Goal: Task Accomplishment & Management: Manage account settings

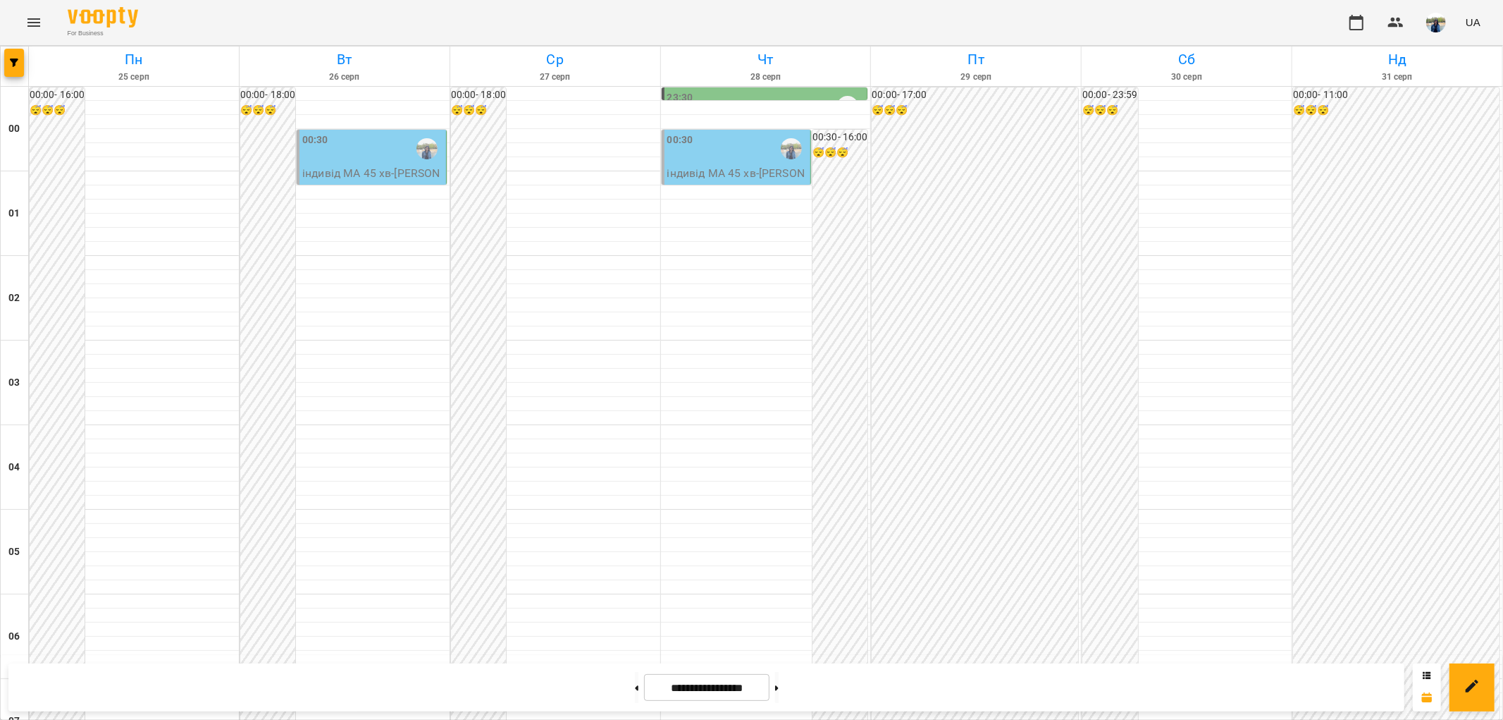
scroll to position [1460, 0]
click at [635, 684] on button at bounding box center [637, 687] width 4 height 31
type input "**********"
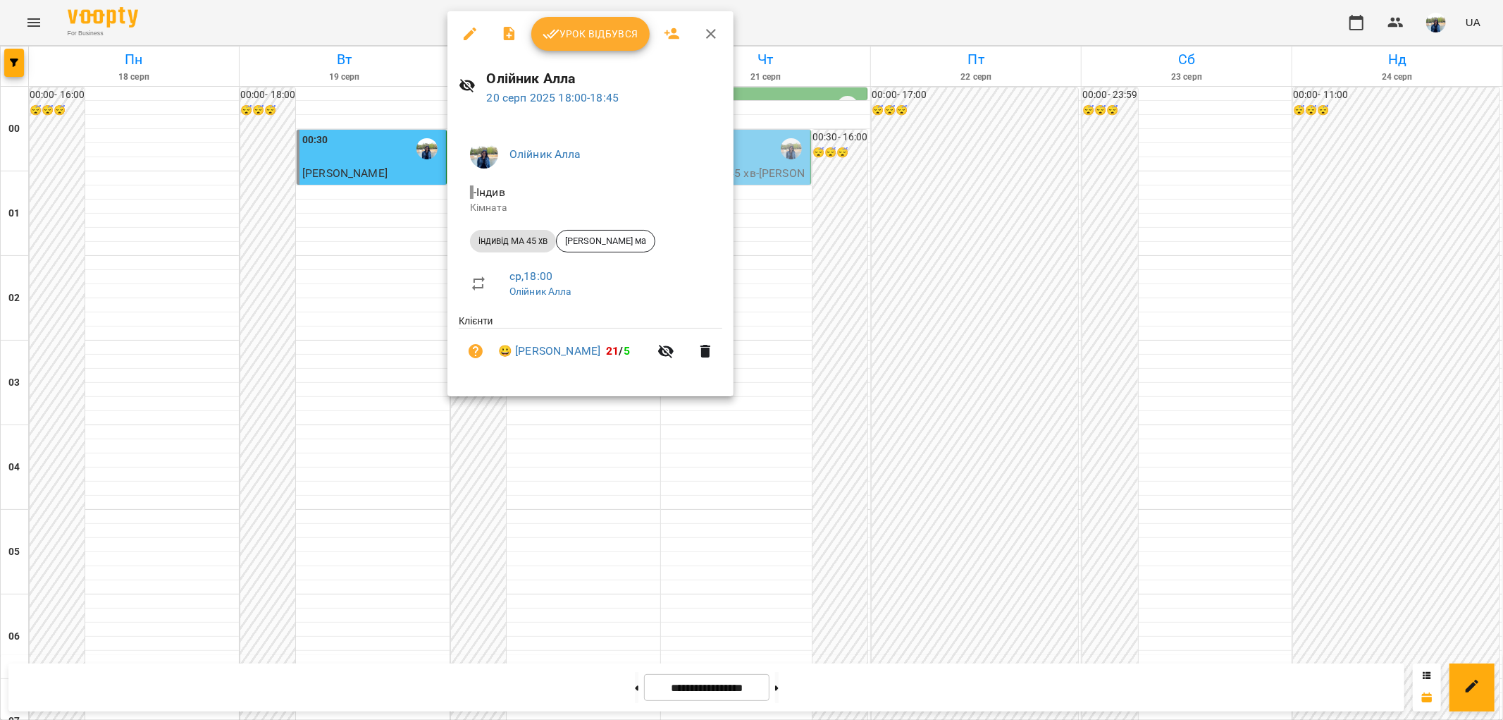
click at [603, 34] on span "Урок відбувся" at bounding box center [591, 33] width 96 height 17
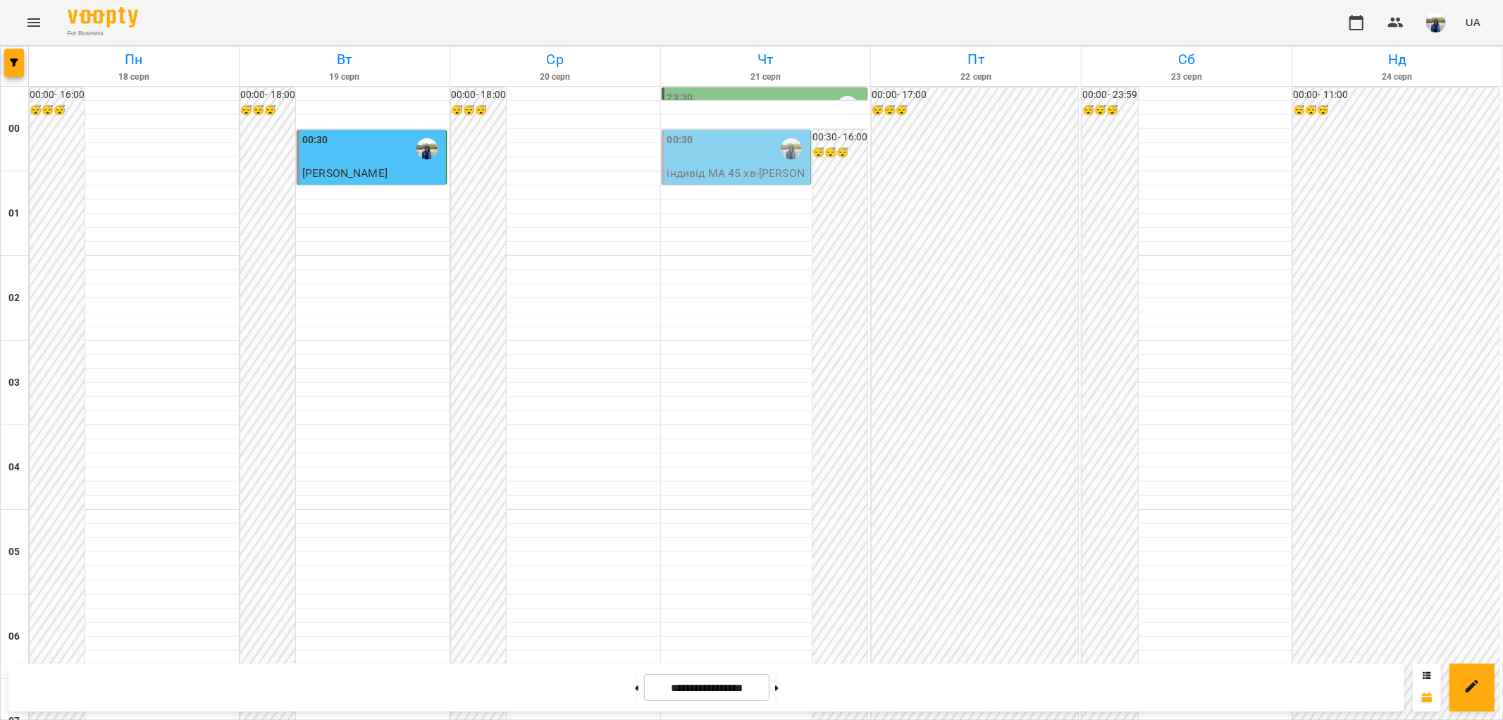
scroll to position [1460, 0]
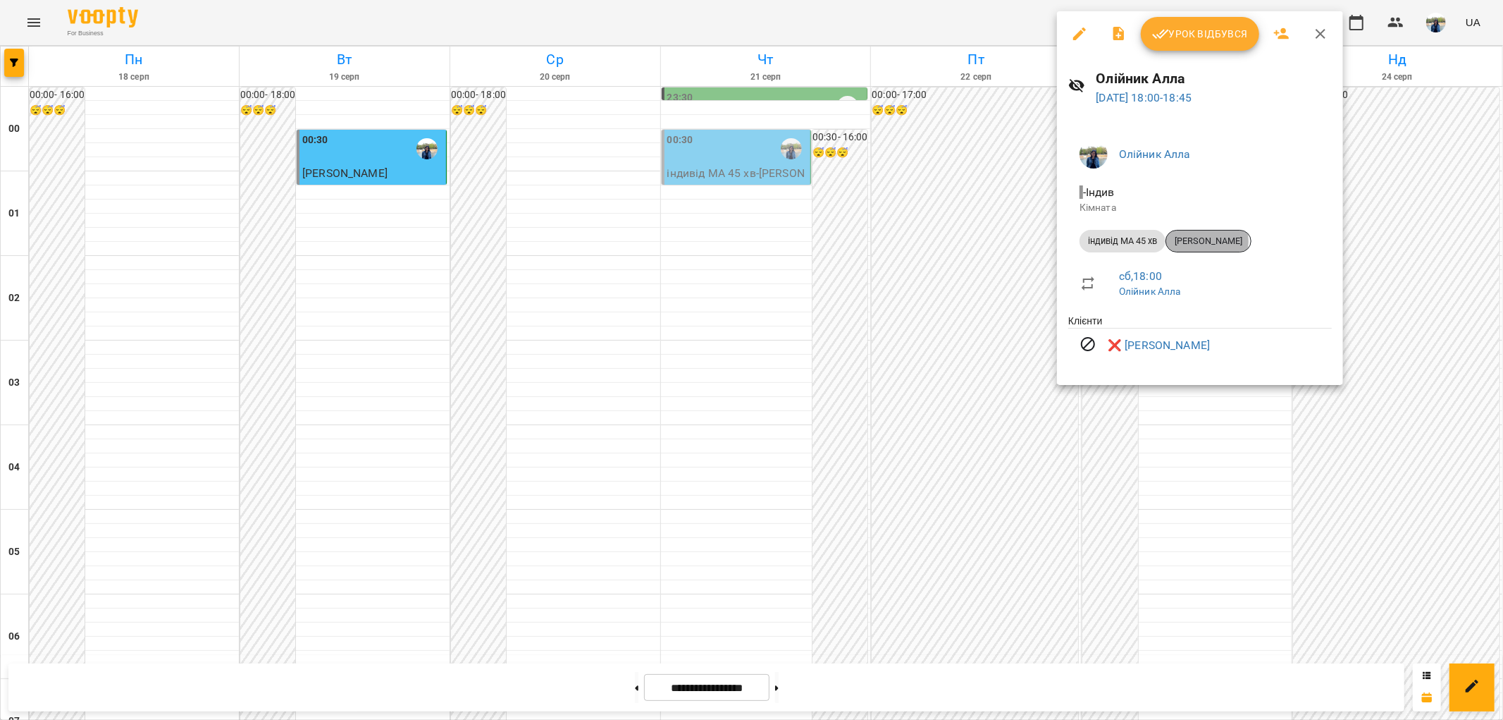
click at [1209, 241] on span "Hladysh Daniel" at bounding box center [1208, 241] width 85 height 13
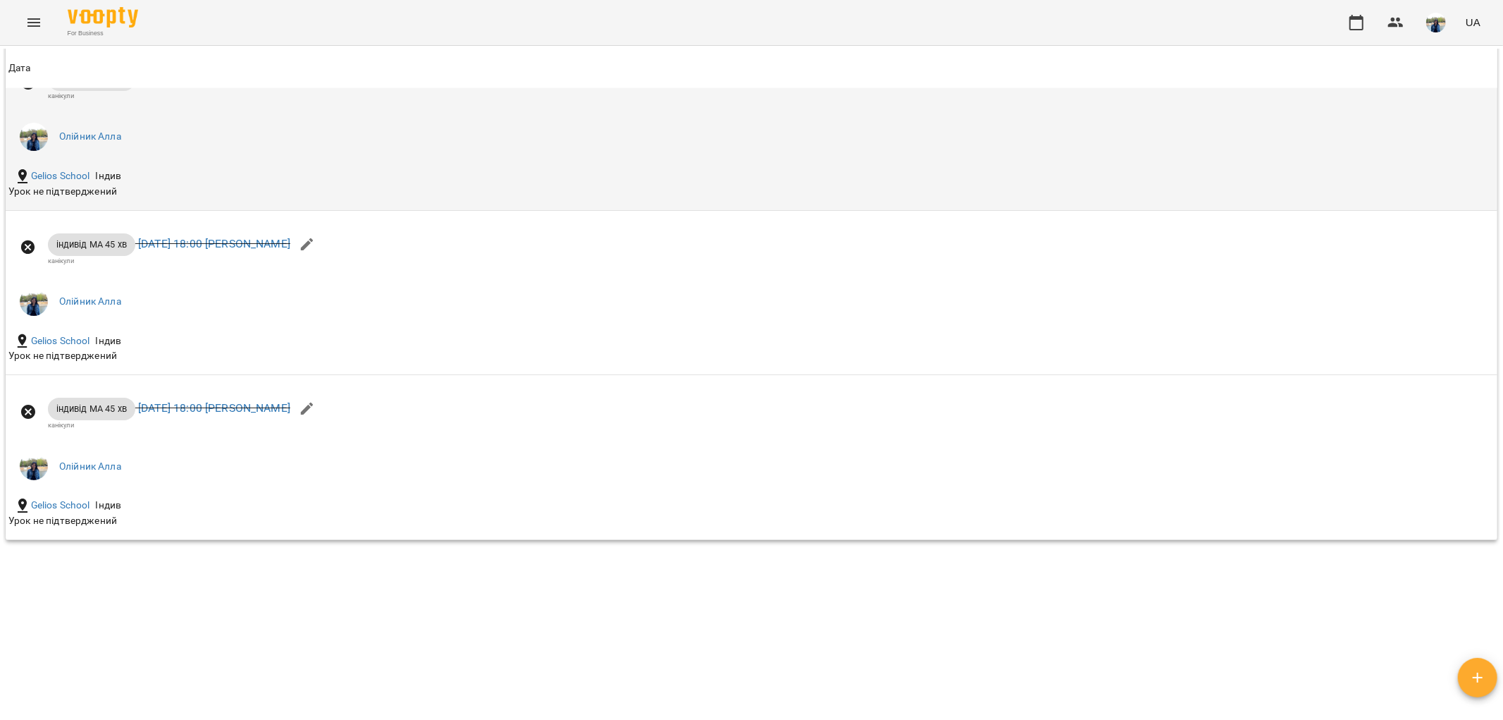
scroll to position [1321, 0]
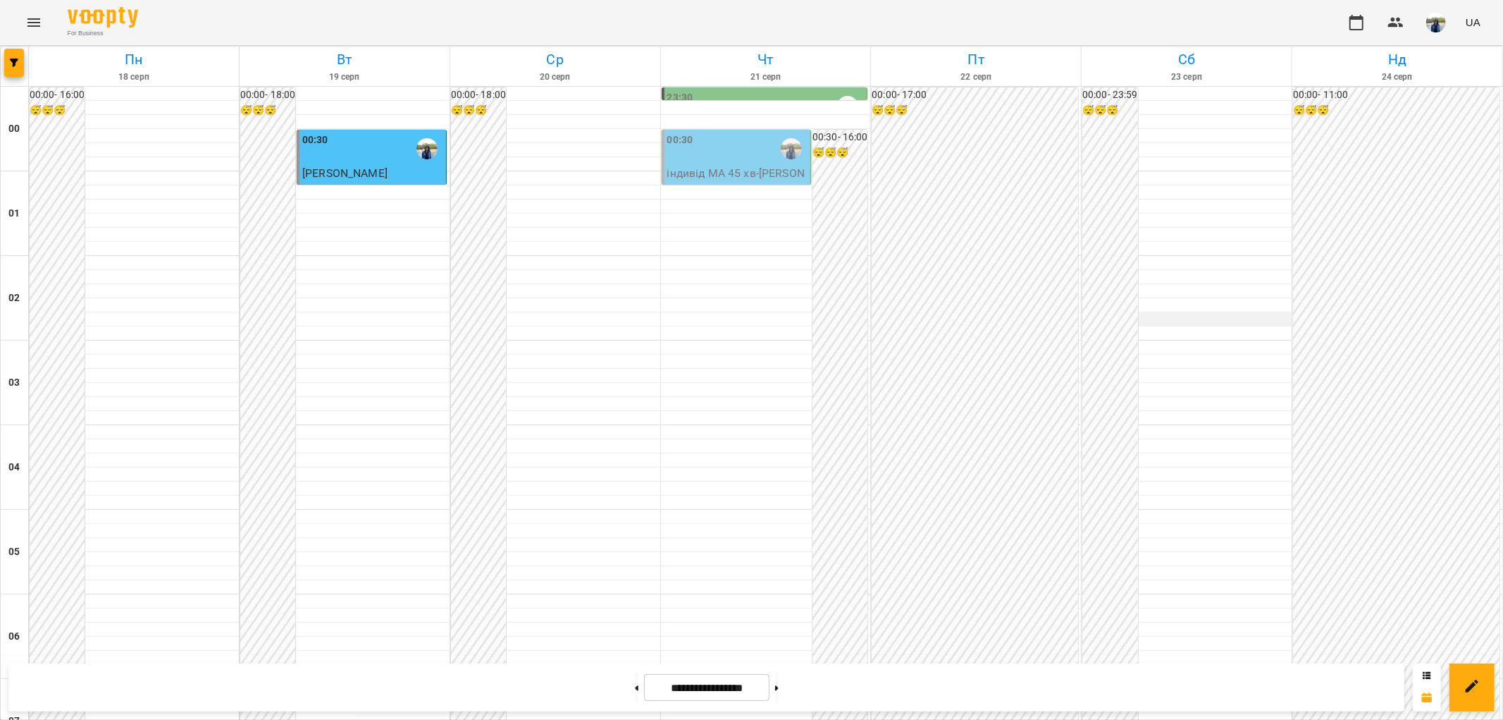
scroll to position [1460, 0]
click at [779, 684] on button at bounding box center [777, 687] width 4 height 31
click at [635, 691] on button at bounding box center [637, 687] width 4 height 31
type input "**********"
